Goal: Register for event/course

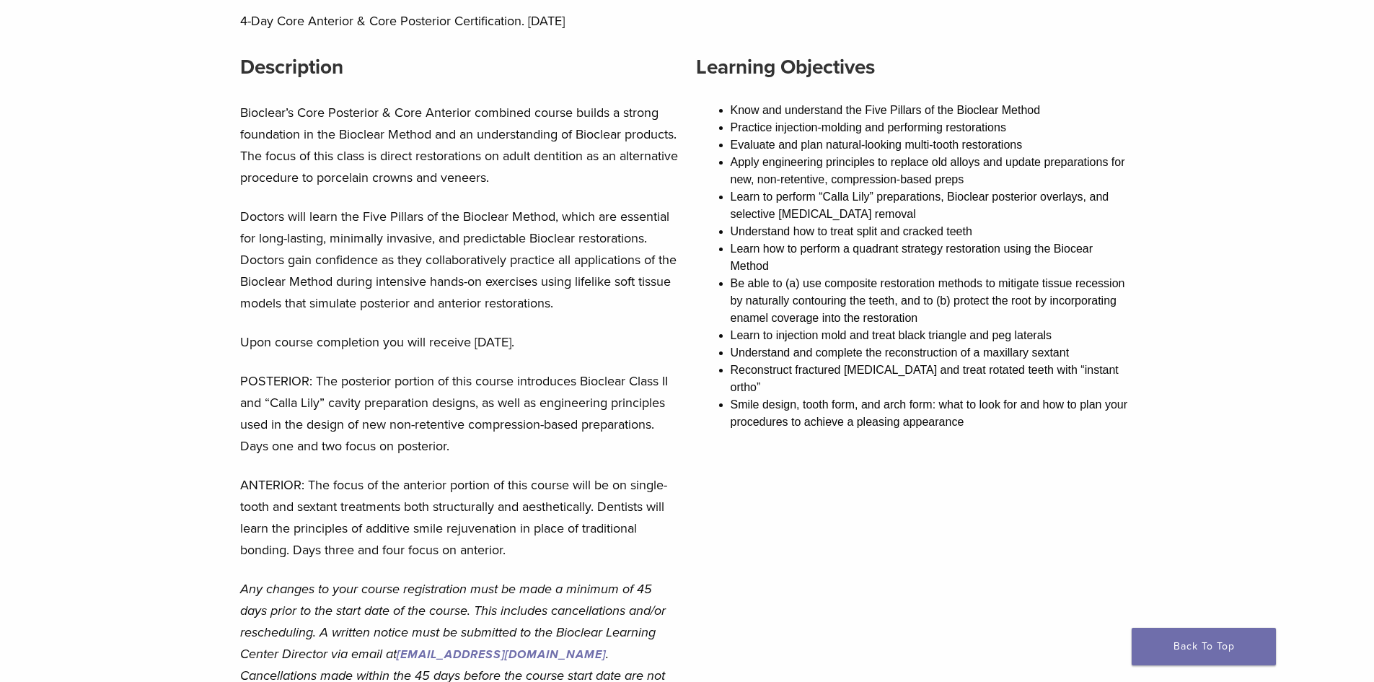
scroll to position [126, 0]
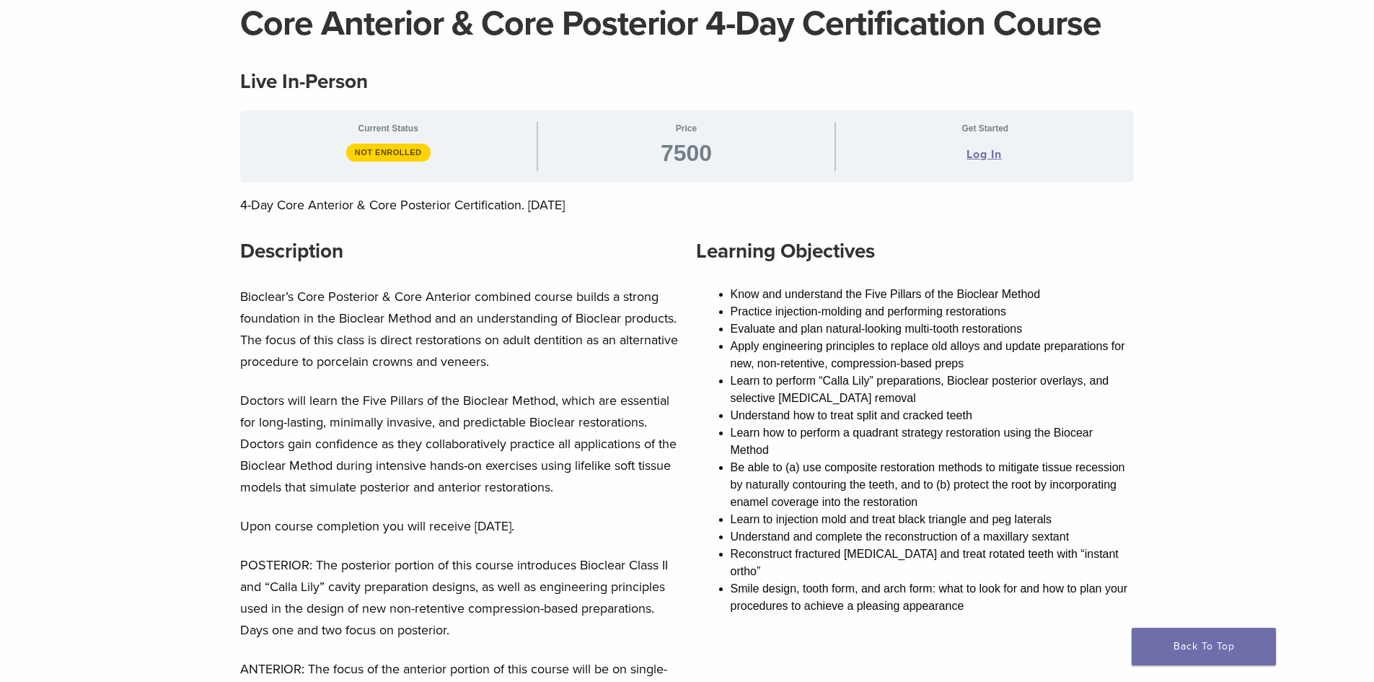
click at [964, 158] on span "Log In" at bounding box center [982, 154] width 39 height 17
click at [967, 157] on link "Log In" at bounding box center [984, 154] width 35 height 17
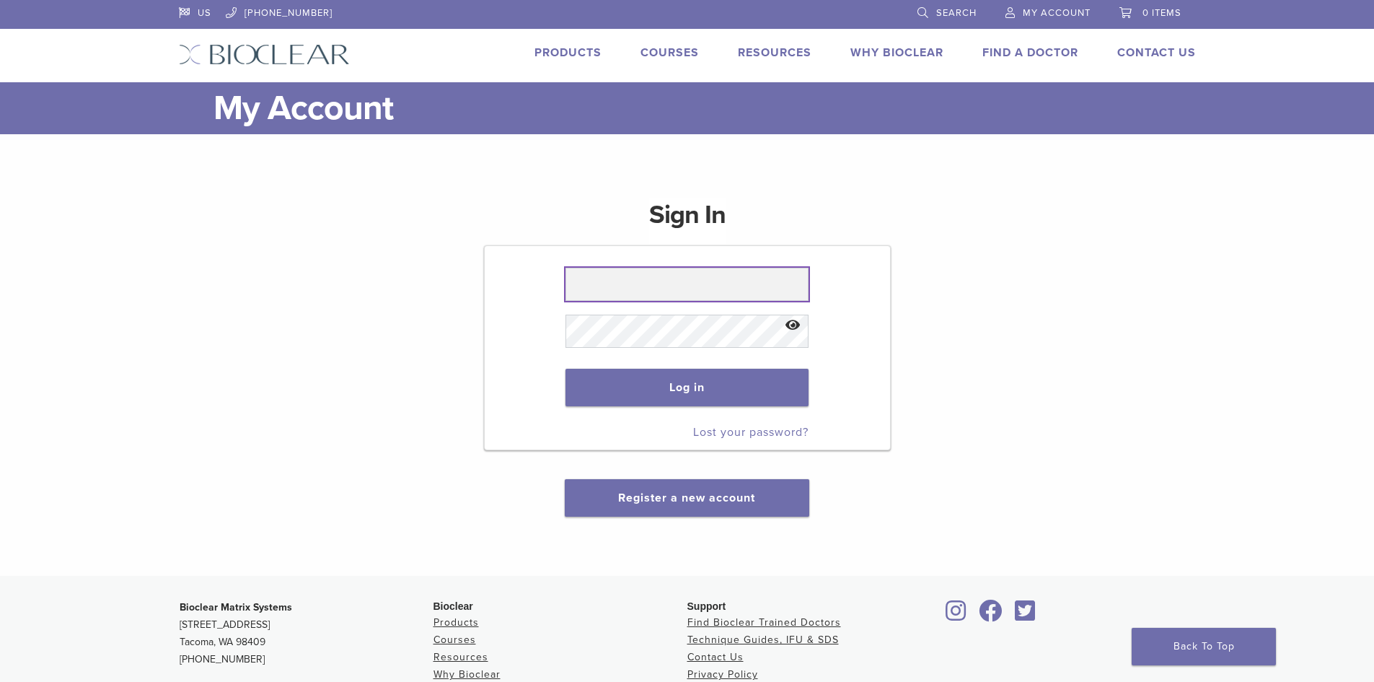
click at [757, 287] on input "text" at bounding box center [687, 284] width 243 height 33
type input "**********"
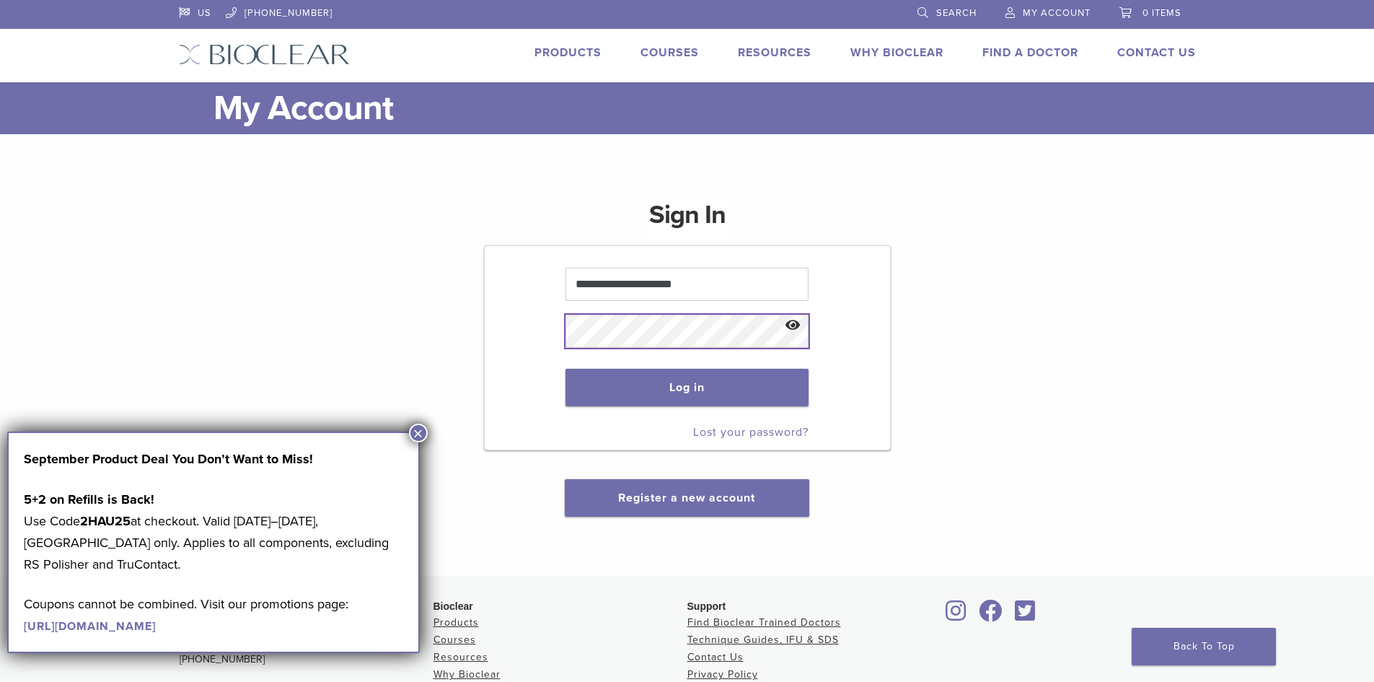
click at [566, 369] on button "Log in" at bounding box center [687, 388] width 243 height 38
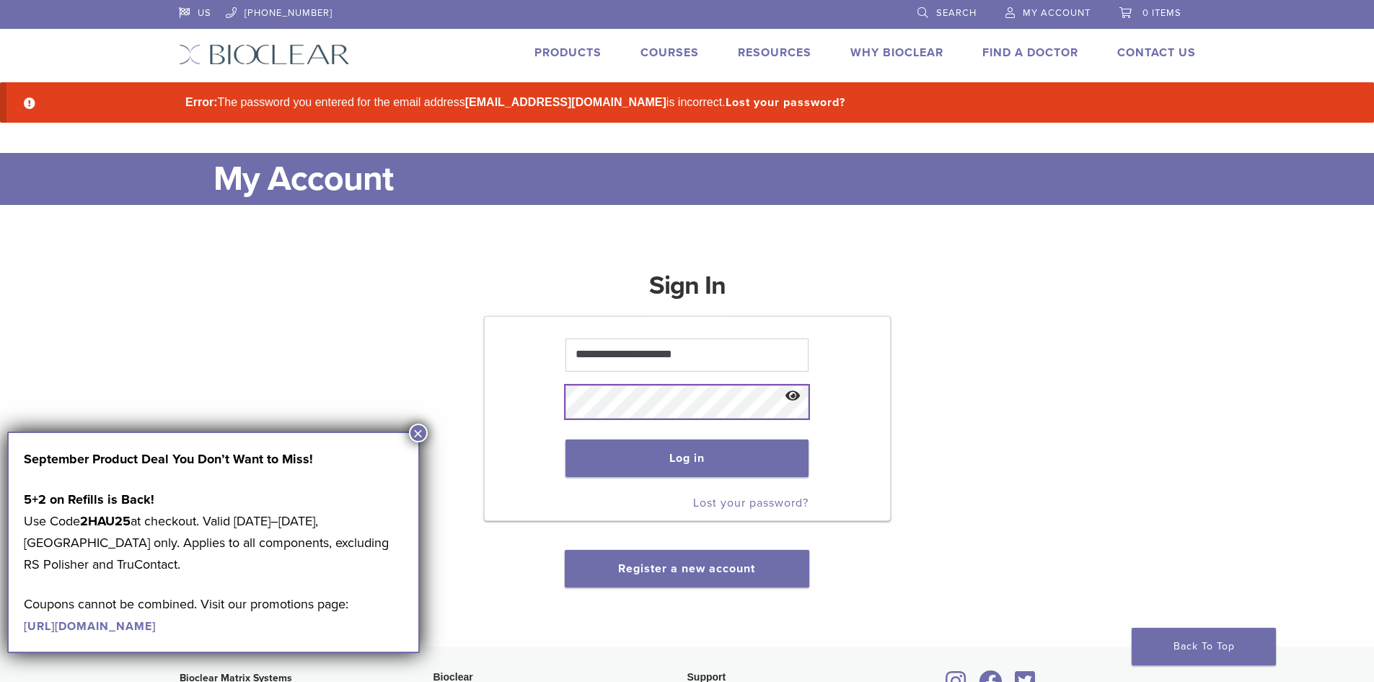
click at [566, 439] on button "Log in" at bounding box center [687, 458] width 243 height 38
click at [754, 464] on button "Log in" at bounding box center [687, 458] width 243 height 38
click at [566, 439] on button "Log in" at bounding box center [687, 458] width 243 height 38
click at [424, 430] on button "×" at bounding box center [418, 433] width 19 height 19
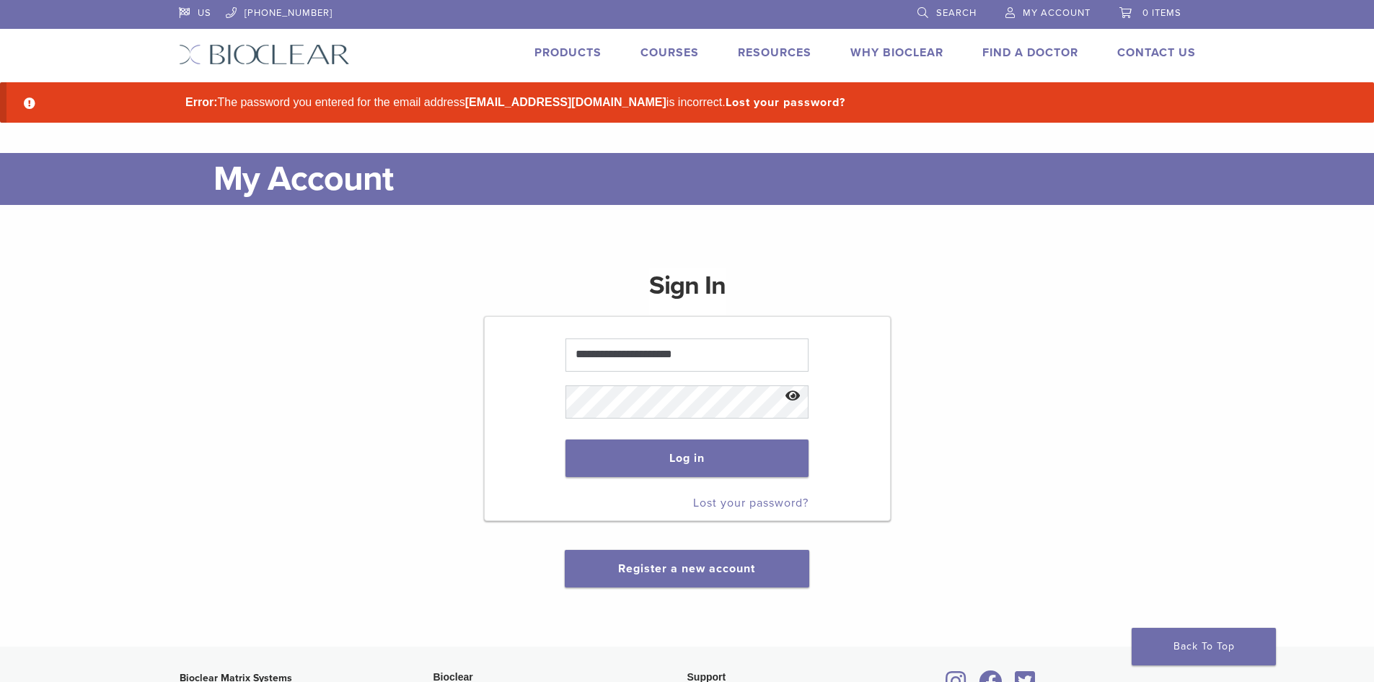
click at [793, 397] on button "Show password" at bounding box center [793, 396] width 31 height 37
click at [566, 439] on button "Log in" at bounding box center [687, 458] width 243 height 38
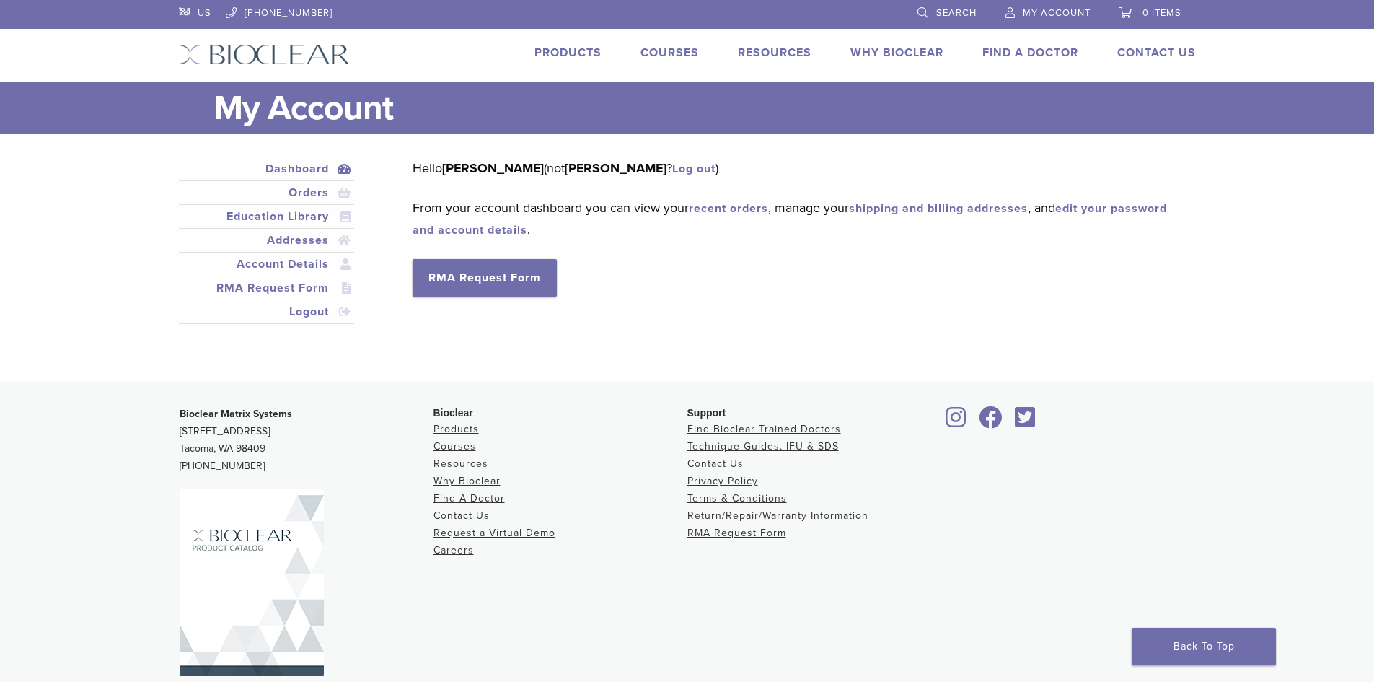
click at [671, 53] on link "Courses" at bounding box center [670, 52] width 58 height 14
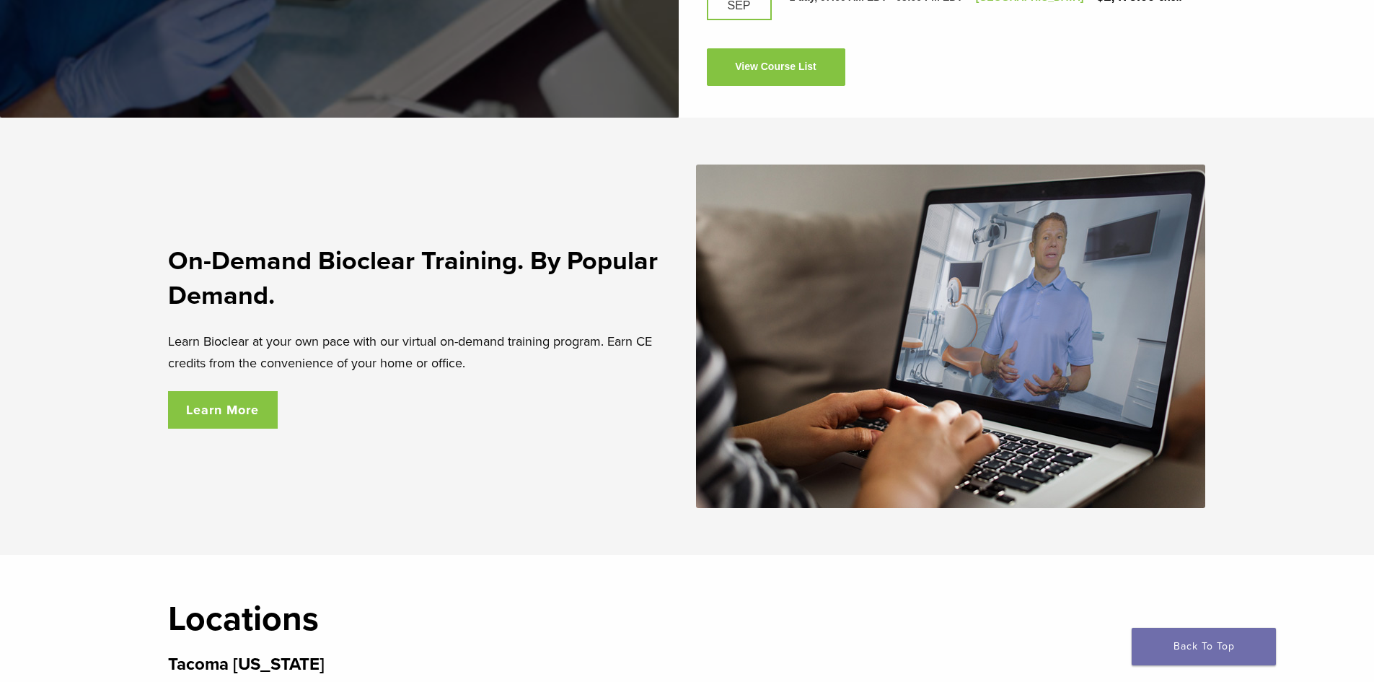
scroll to position [2237, 0]
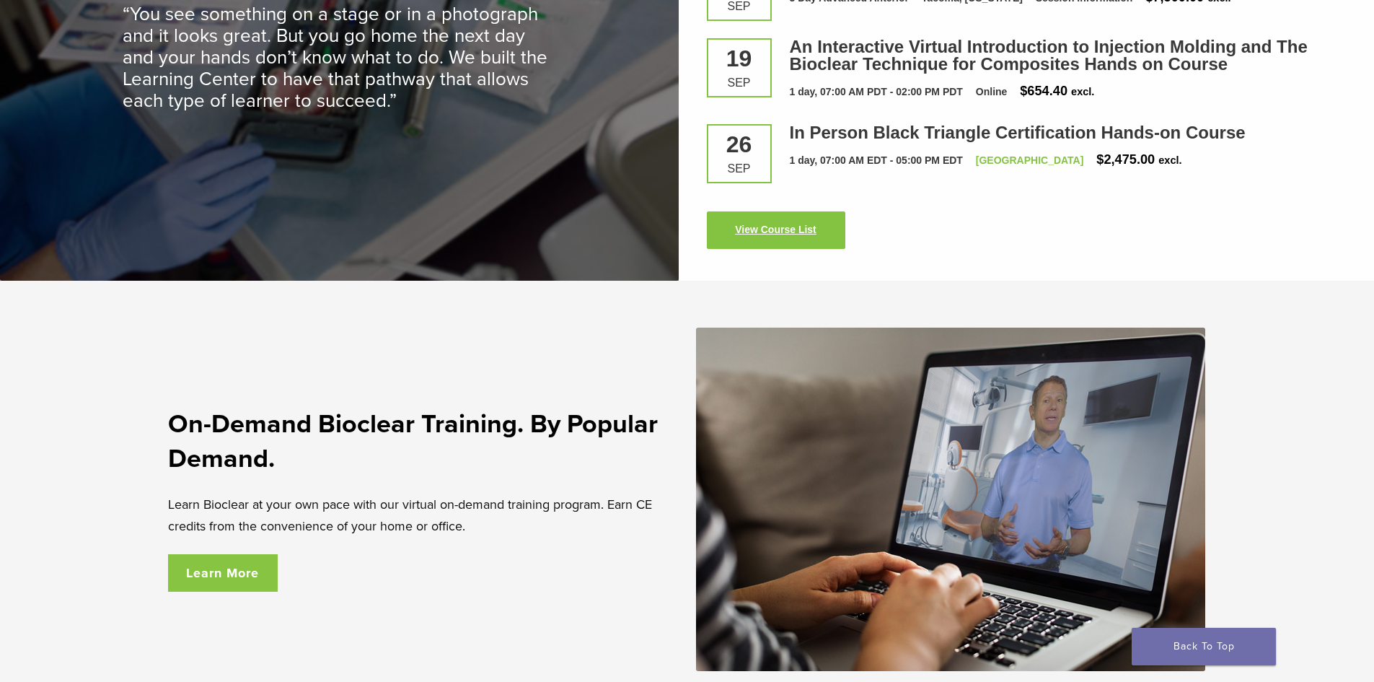
click at [783, 240] on link "View Course List" at bounding box center [776, 230] width 139 height 38
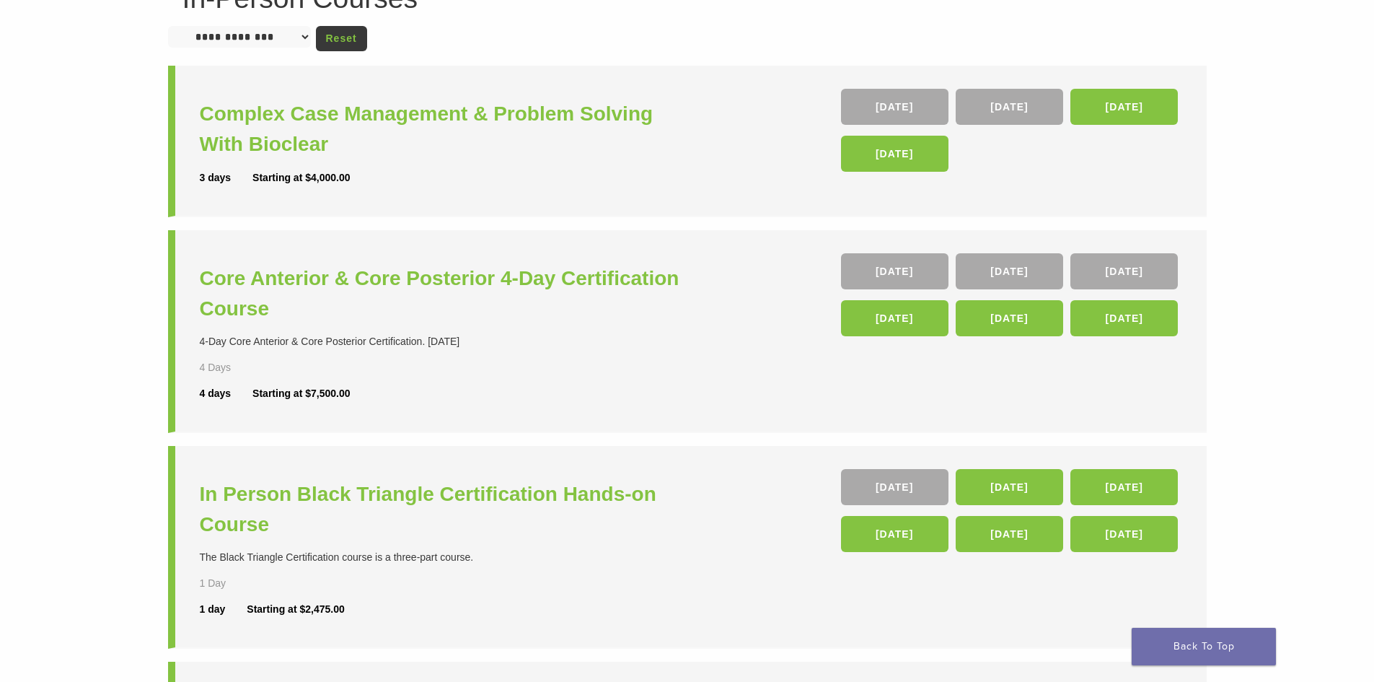
scroll to position [144, 0]
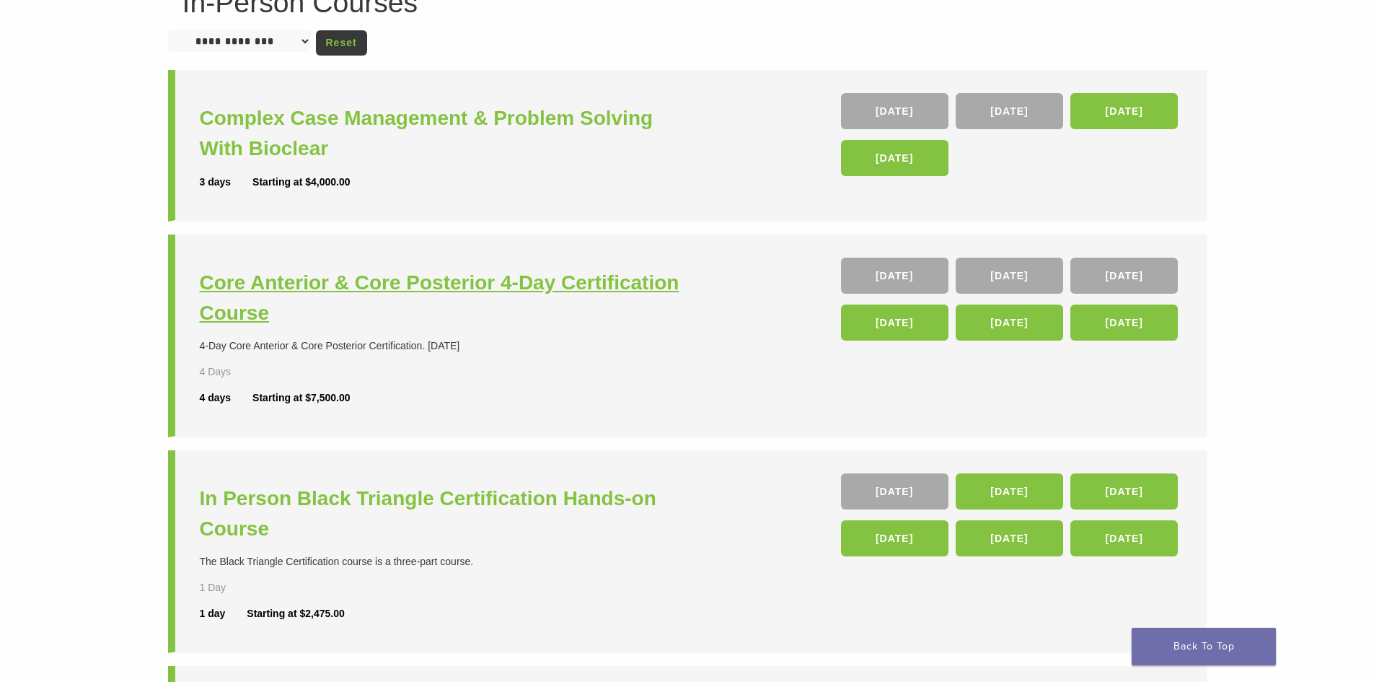
click at [397, 287] on h3 "Core Anterior & Core Posterior 4-Day Certification Course" at bounding box center [445, 298] width 491 height 61
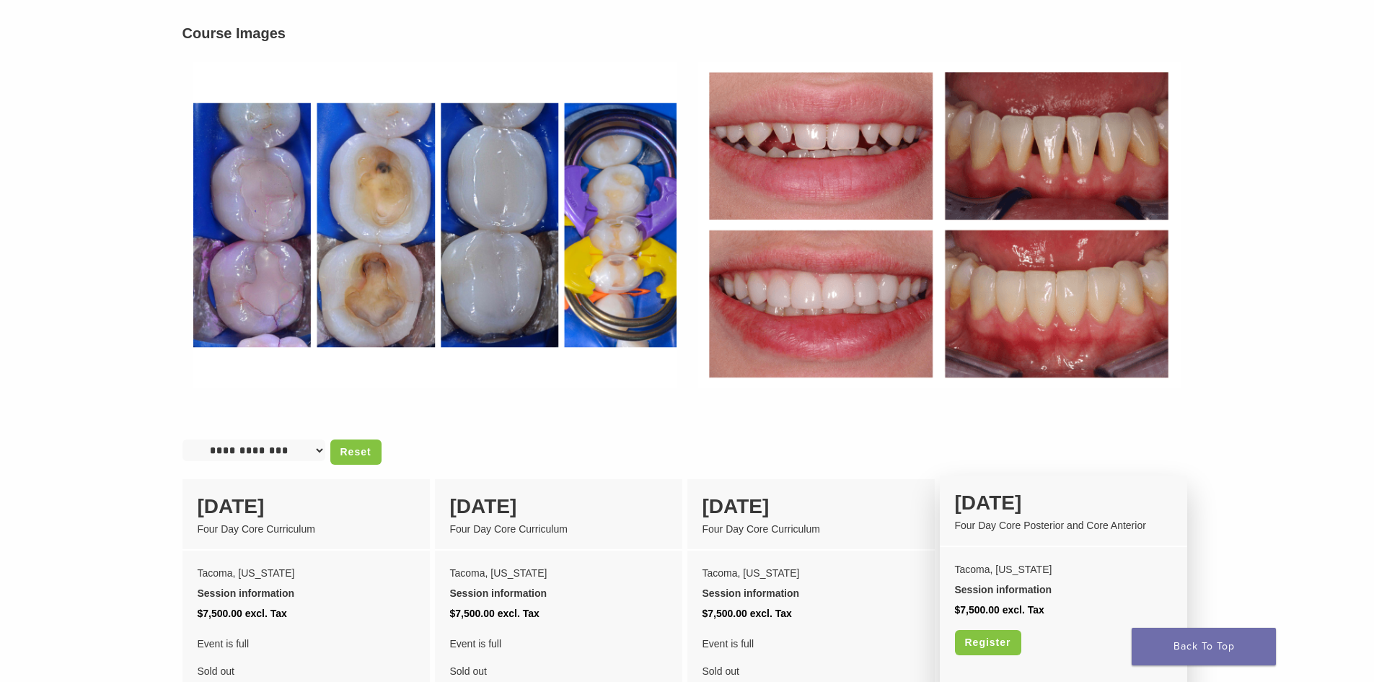
scroll to position [1154, 0]
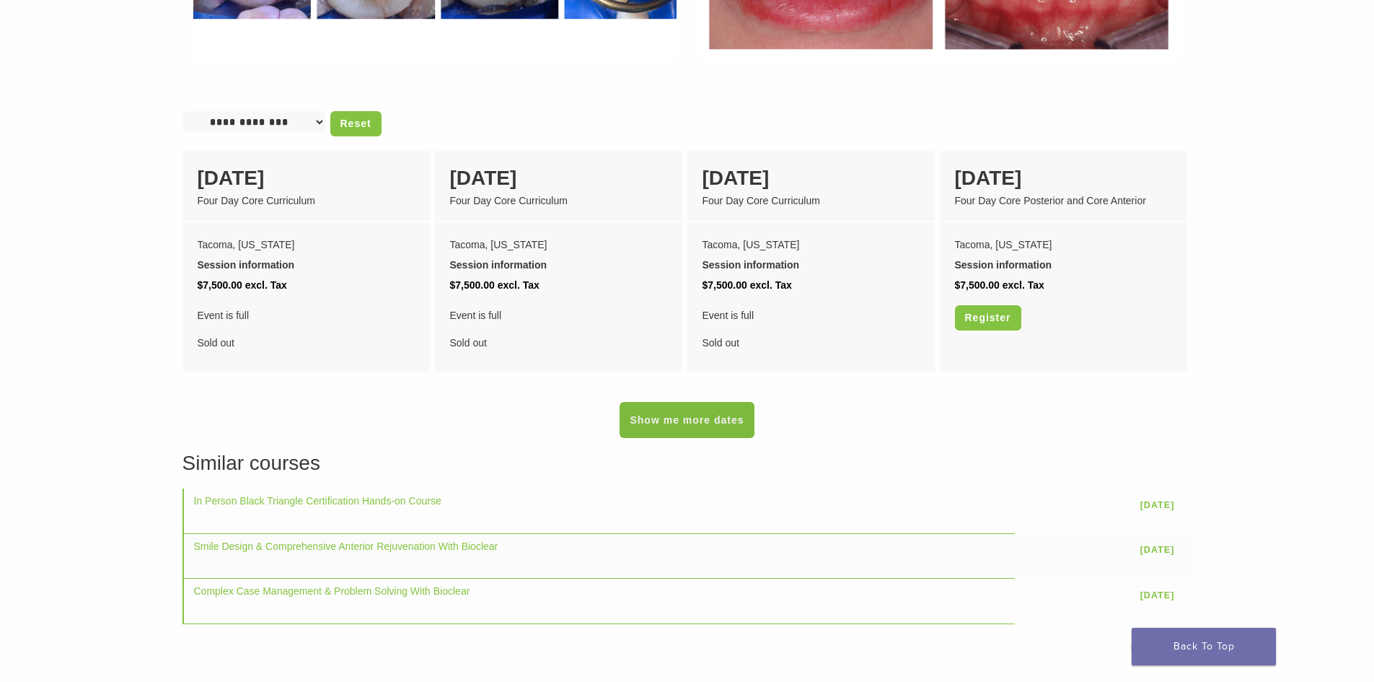
click at [662, 418] on link "Show me more dates" at bounding box center [687, 420] width 134 height 36
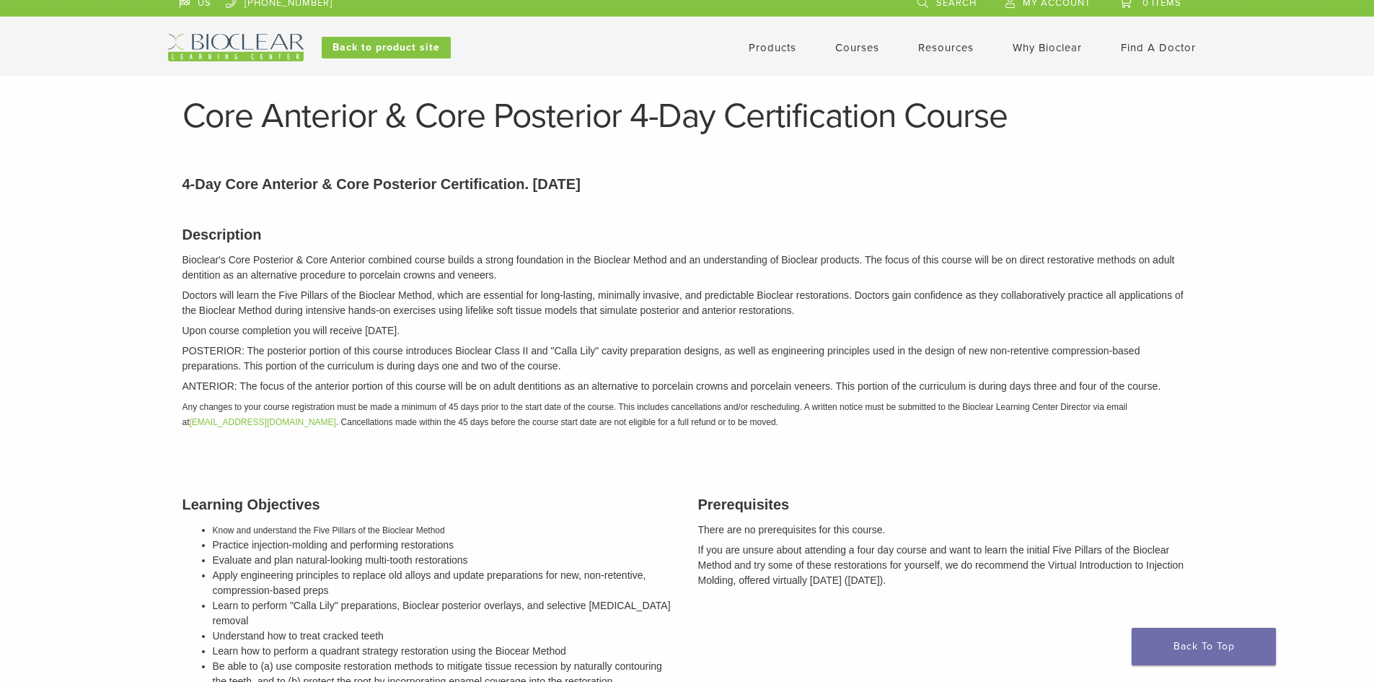
scroll to position [0, 0]
